Goal: Task Accomplishment & Management: Manage account settings

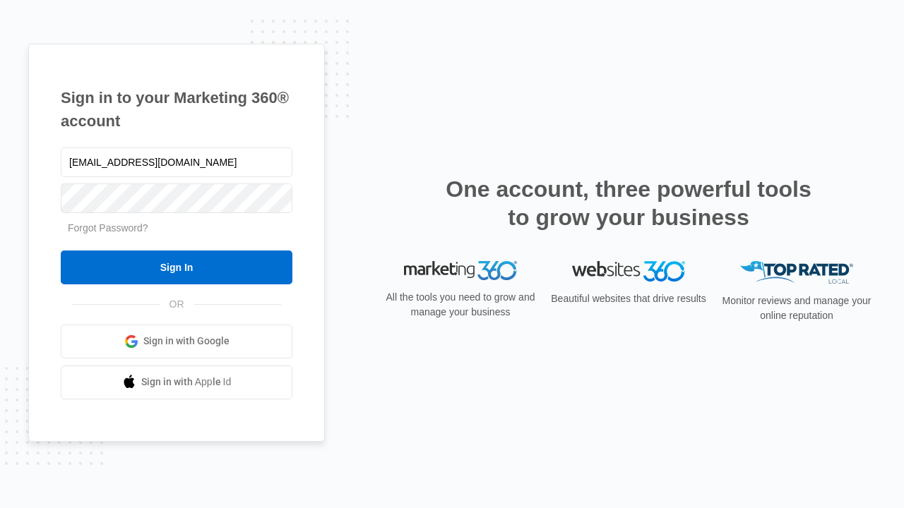
type input "[EMAIL_ADDRESS][DOMAIN_NAME]"
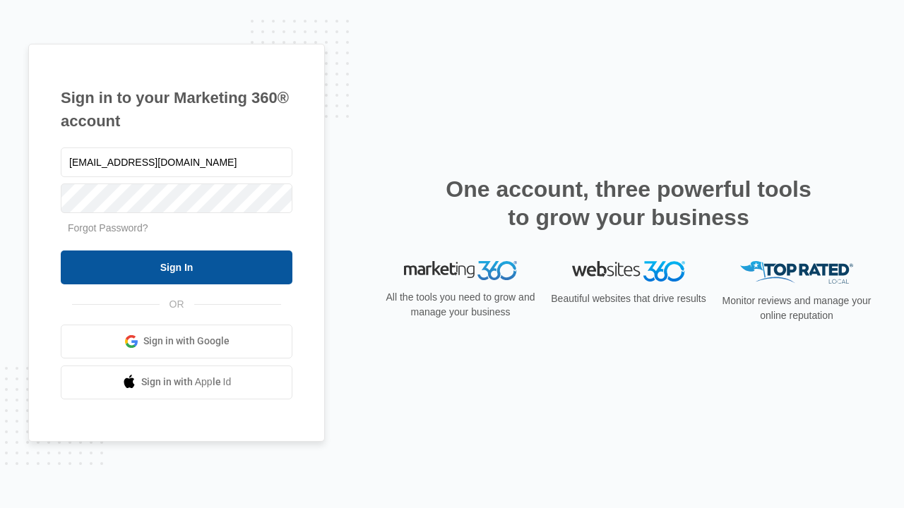
click at [176, 267] on input "Sign In" at bounding box center [177, 268] width 232 height 34
